Goal: Information Seeking & Learning: Find specific fact

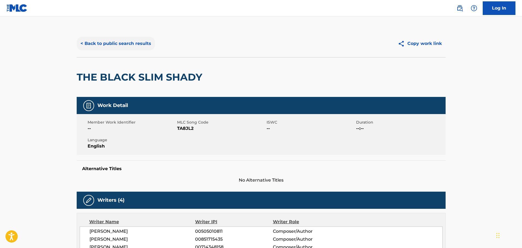
click at [126, 47] on button "< Back to public search results" at bounding box center [116, 44] width 78 height 14
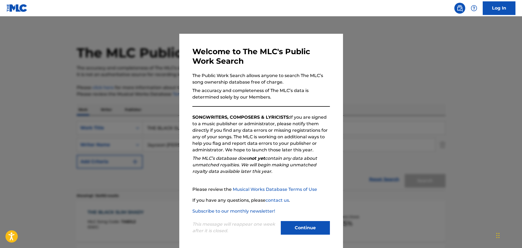
scroll to position [55, 0]
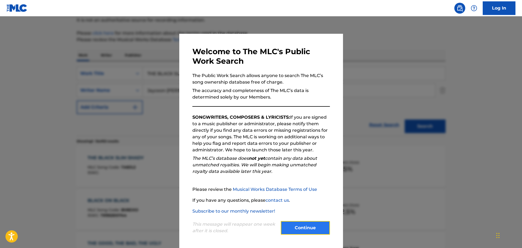
click at [300, 227] on button "Continue" at bounding box center [305, 228] width 49 height 14
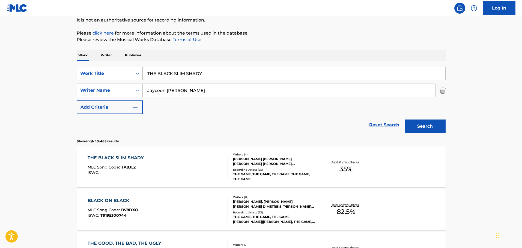
drag, startPoint x: 177, startPoint y: 73, endPoint x: 137, endPoint y: 75, distance: 39.6
click at [137, 75] on div "SearchWithCriteriabecc2f13-cb3a-4c5c-af81-937501ff1fae Work Title THE BLACK SLI…" at bounding box center [261, 74] width 369 height 14
paste input "DON'T STOP THE PART"
type input "DON'T STOP THE PARTY"
drag, startPoint x: 184, startPoint y: 93, endPoint x: 137, endPoint y: 94, distance: 46.6
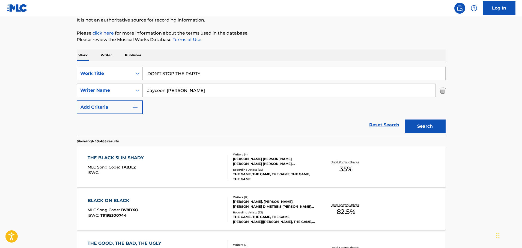
click at [137, 94] on div "SearchWithCriteria5047f162-215a-437d-9f3b-739f20a27261 Writer Name [PERSON_NAME]" at bounding box center [261, 91] width 369 height 14
paste input "[PERSON_NAME]"
type input "[PERSON_NAME]"
click at [434, 130] on button "Search" at bounding box center [424, 127] width 41 height 14
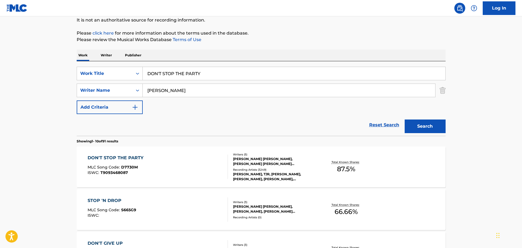
click at [121, 158] on div "DON'T STOP THE PARTY" at bounding box center [117, 158] width 59 height 7
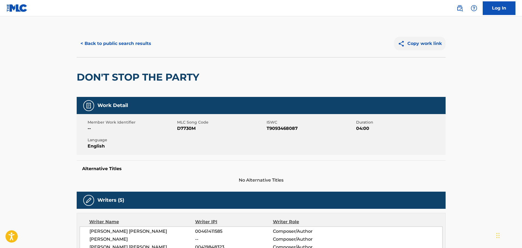
click at [415, 49] on button "Copy work link" at bounding box center [420, 44] width 52 height 14
click at [113, 38] on button "< Back to public search results" at bounding box center [116, 44] width 78 height 14
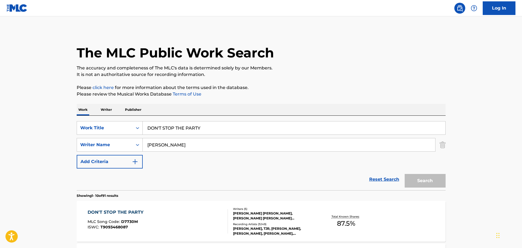
scroll to position [55, 0]
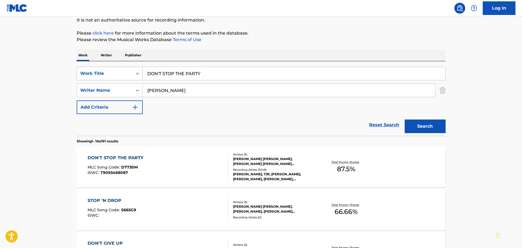
drag, startPoint x: 213, startPoint y: 73, endPoint x: 116, endPoint y: 76, distance: 96.9
click at [116, 76] on div "SearchWithCriteriabecc2f13-cb3a-4c5c-af81-937501ff1fae Work Title DON'T STOP TH…" at bounding box center [261, 74] width 369 height 14
paste input "Be My Baby"
type input "Be My Baby"
drag, startPoint x: 198, startPoint y: 89, endPoint x: 116, endPoint y: 90, distance: 81.8
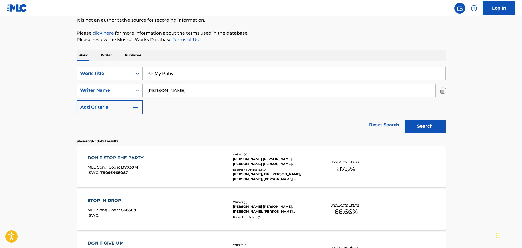
click at [116, 90] on div "SearchWithCriteria5047f162-215a-437d-9f3b-739f20a27261 Writer Name [PERSON_NAME]" at bounding box center [261, 91] width 369 height 14
paste input "[PERSON_NAME]"
type input "[PERSON_NAME]"
click at [427, 125] on button "Search" at bounding box center [424, 127] width 41 height 14
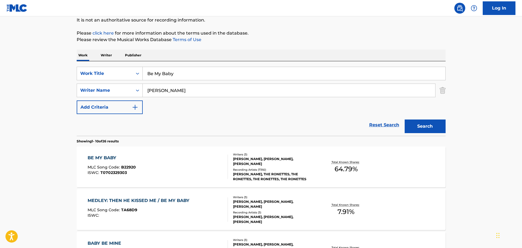
click at [109, 156] on div "BE MY BABY" at bounding box center [112, 158] width 48 height 7
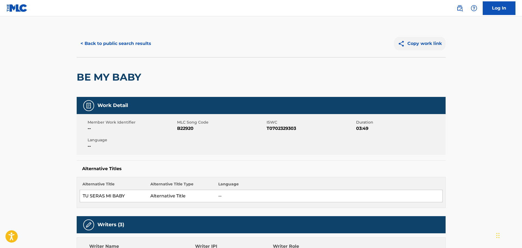
click at [419, 41] on button "Copy work link" at bounding box center [420, 44] width 52 height 14
